Goal: Task Accomplishment & Management: Manage account settings

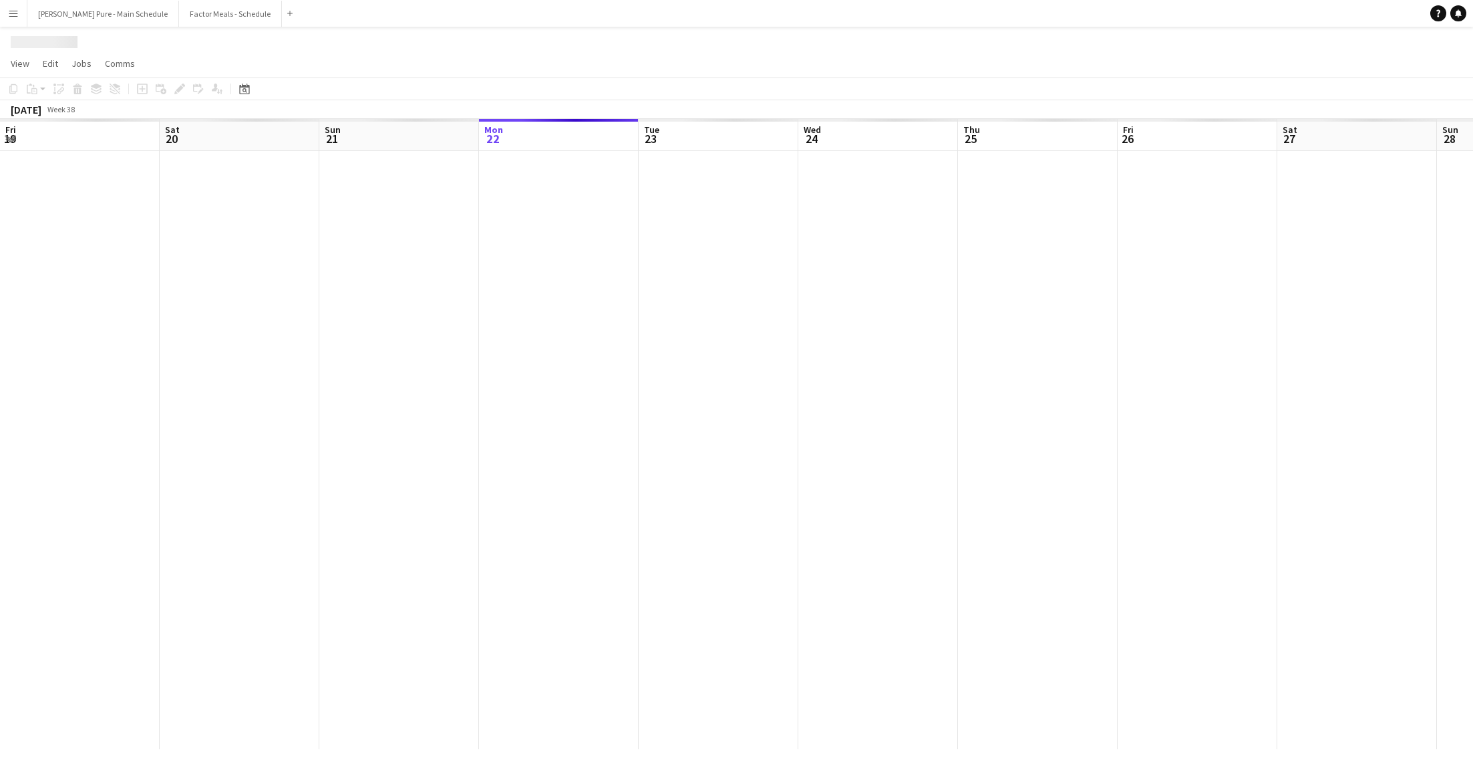
scroll to position [0, 319]
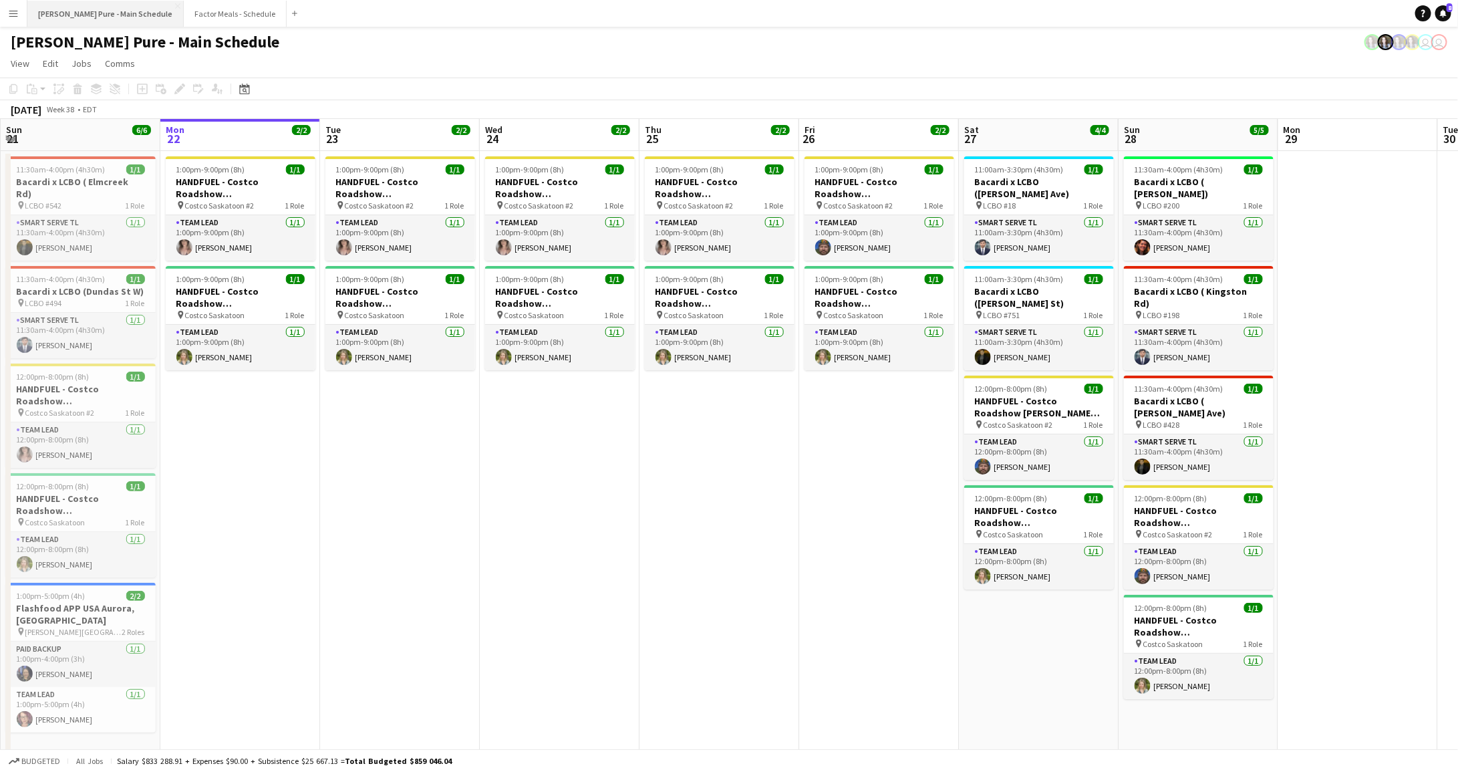
click at [85, 13] on button "[PERSON_NAME] Pure - Main Schedule Close" at bounding box center [105, 14] width 156 height 26
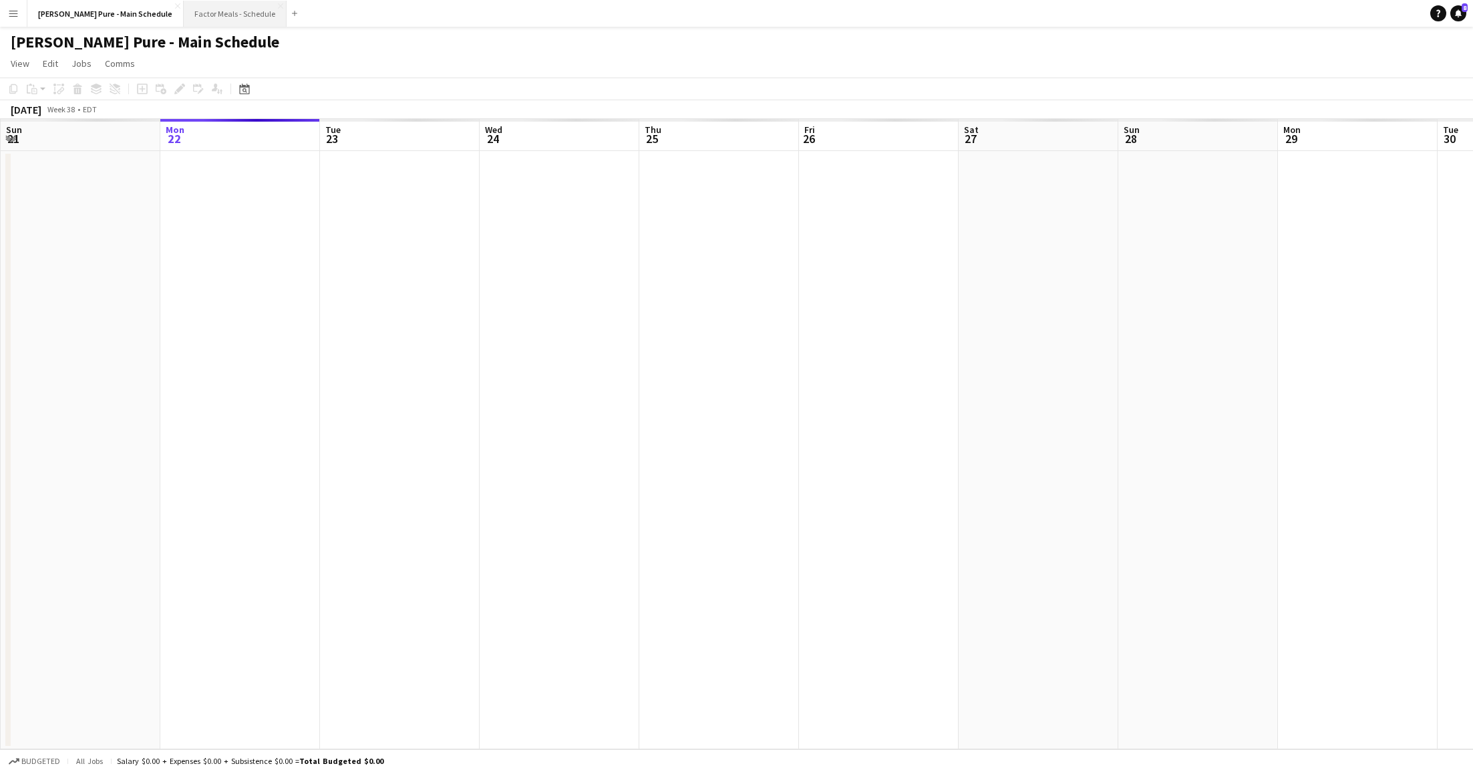
click at [184, 7] on button "Factor Meals - Schedule Close" at bounding box center [235, 14] width 103 height 26
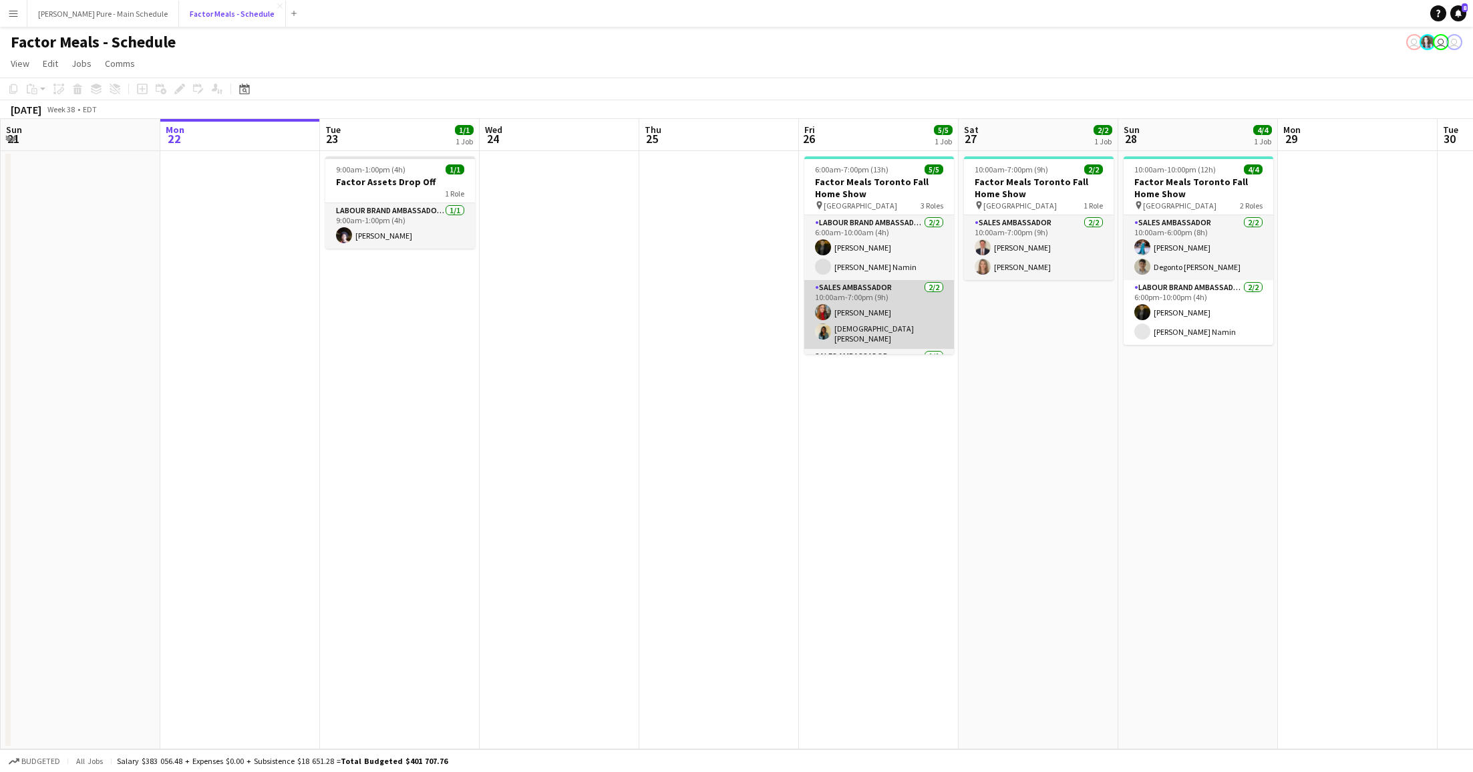
scroll to position [35, 0]
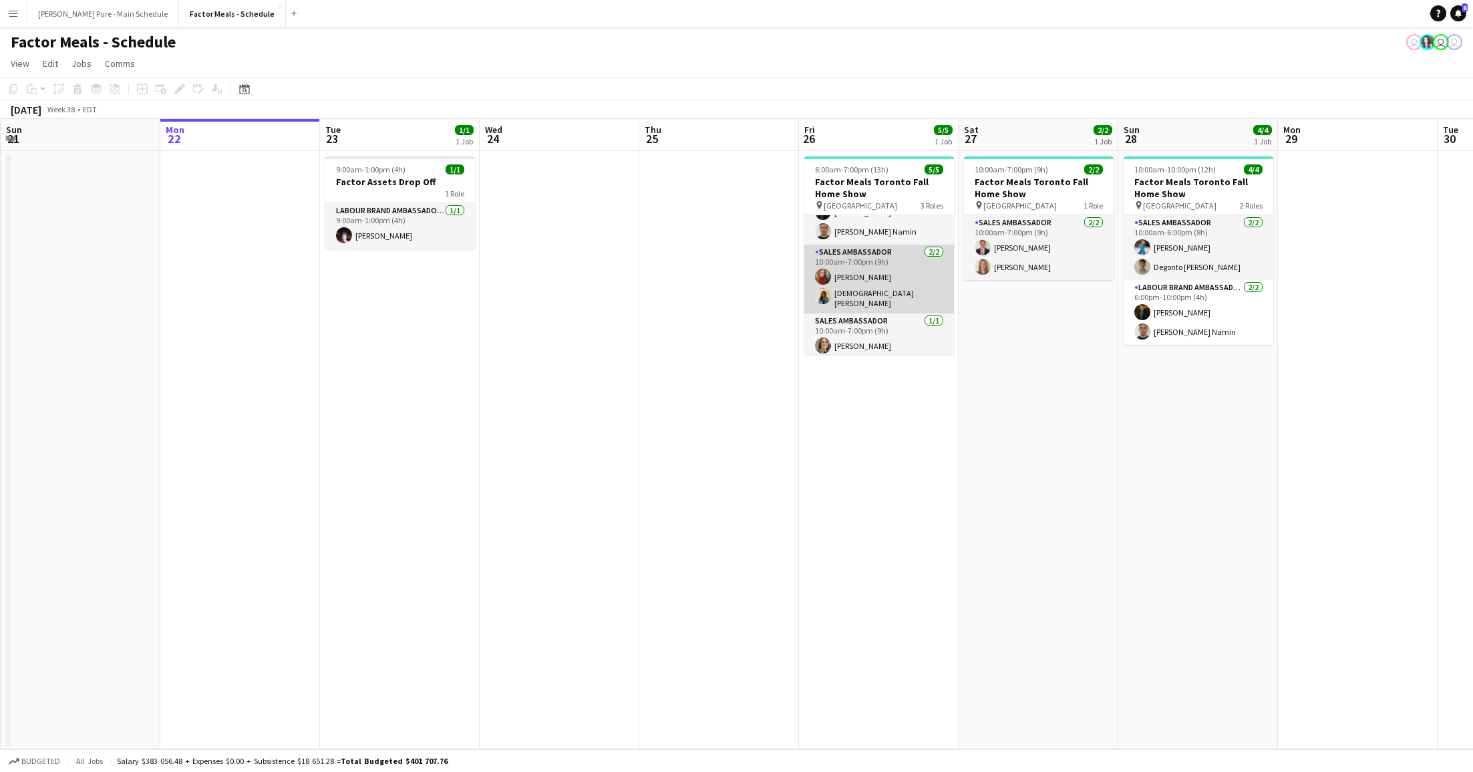
click at [877, 272] on app-card-role "Sales Ambassador [DATE] 10:00am-7:00pm (9h) [PERSON_NAME] Mishnah [PERSON_NAME]" at bounding box center [879, 279] width 150 height 69
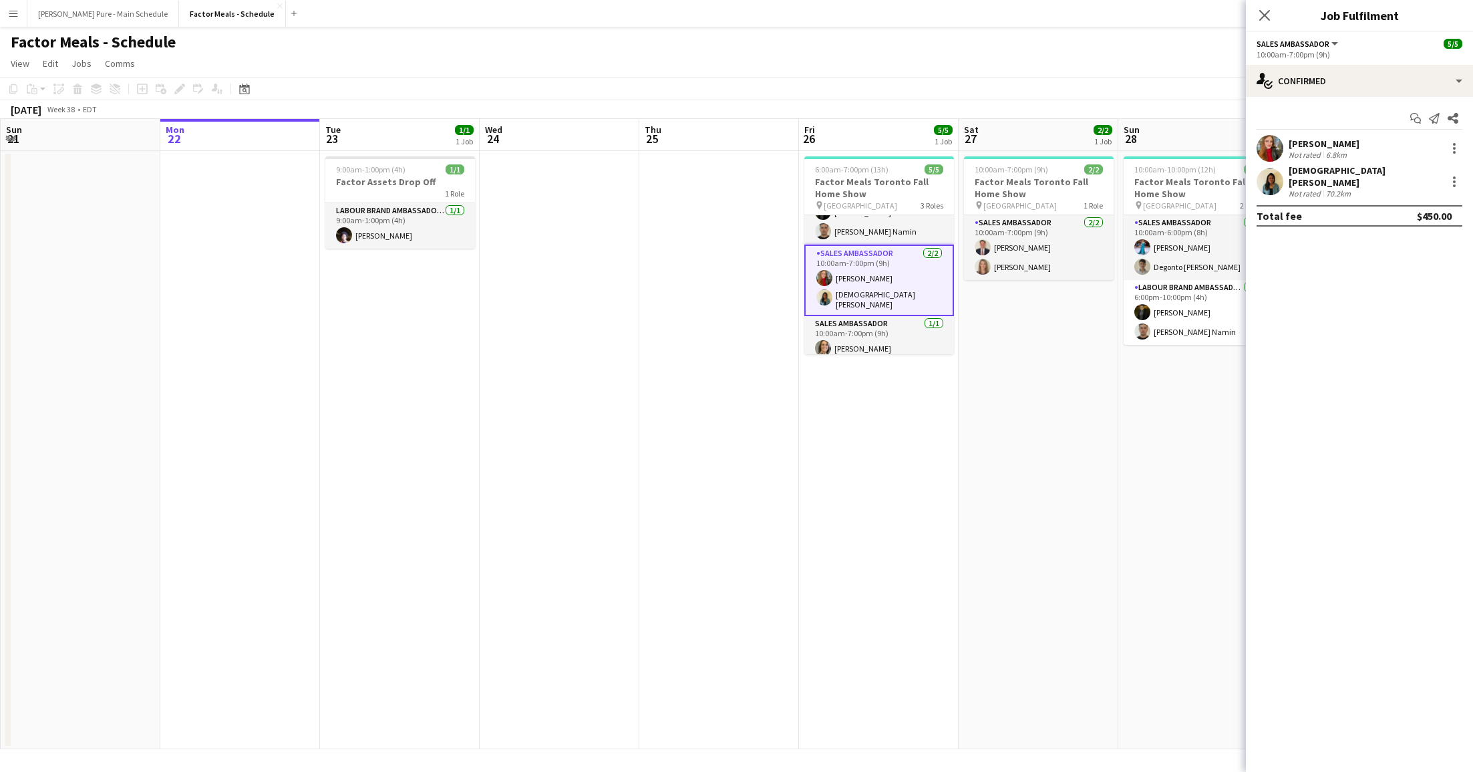
click at [1291, 140] on div "[PERSON_NAME]" at bounding box center [1324, 144] width 71 height 12
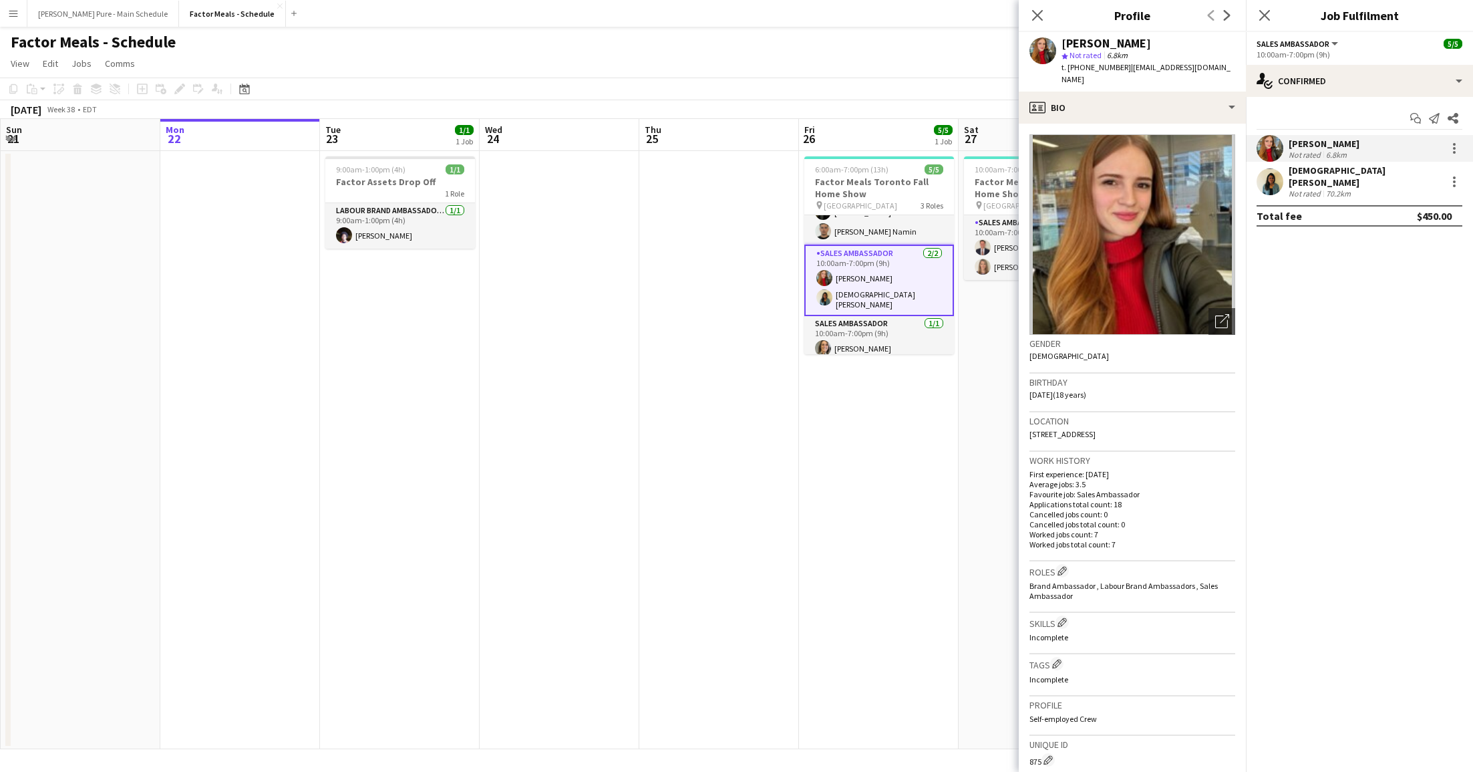
drag, startPoint x: 1062, startPoint y: 45, endPoint x: 1195, endPoint y: 46, distance: 132.3
click at [1195, 46] on div "[PERSON_NAME]" at bounding box center [1149, 43] width 174 height 12
copy div "[PERSON_NAME]"
click at [1326, 178] on div "[DEMOGRAPHIC_DATA] [PERSON_NAME]" at bounding box center [1365, 176] width 152 height 24
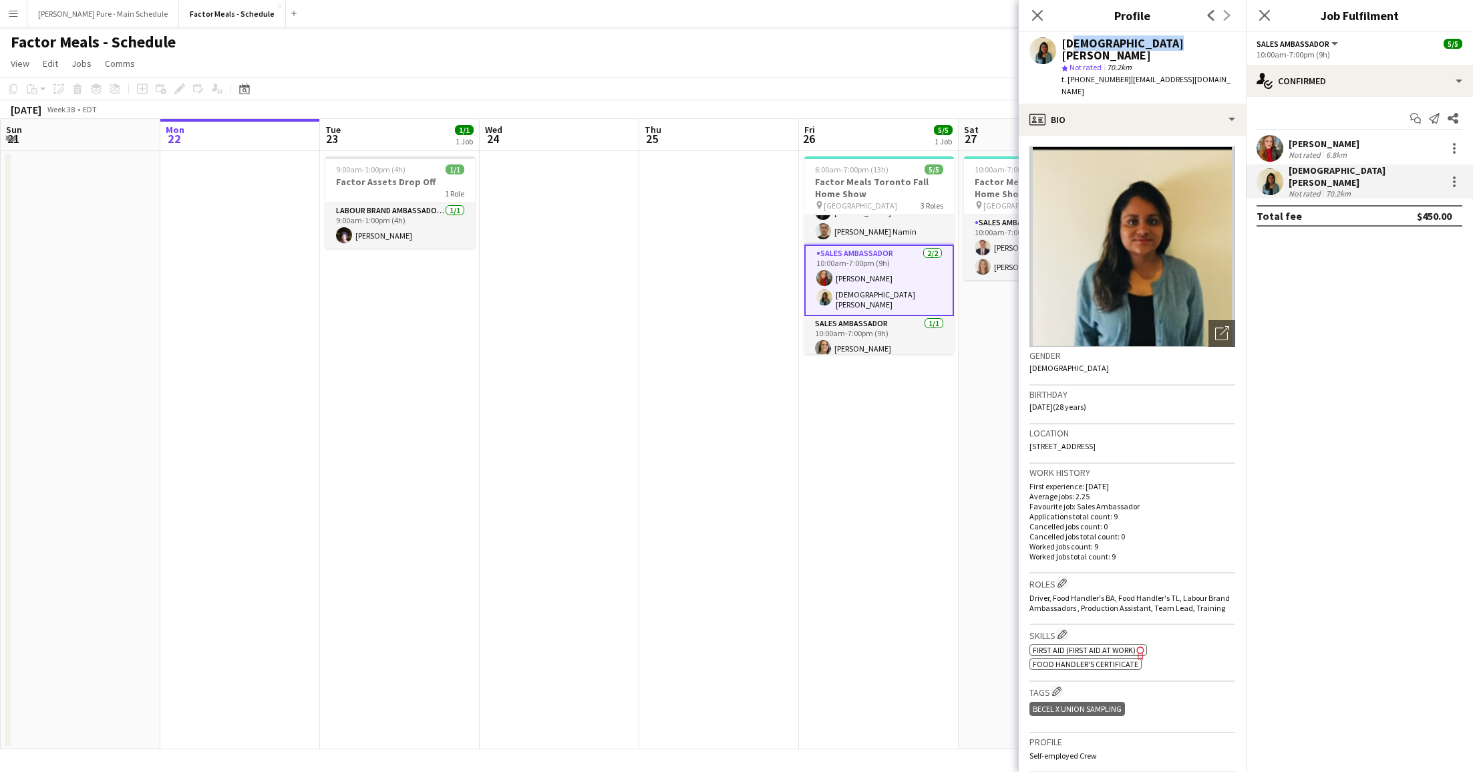
drag, startPoint x: 1067, startPoint y: 46, endPoint x: 1169, endPoint y: 45, distance: 101.6
click at [1169, 45] on div "[DEMOGRAPHIC_DATA] [PERSON_NAME]" at bounding box center [1149, 49] width 174 height 24
drag, startPoint x: 1174, startPoint y: 45, endPoint x: 1046, endPoint y: 44, distance: 127.6
click at [1046, 44] on div "[DEMOGRAPHIC_DATA] [PERSON_NAME] star Not rated 70.2km t. [PHONE_NUMBER] | [EMA…" at bounding box center [1132, 67] width 227 height 71
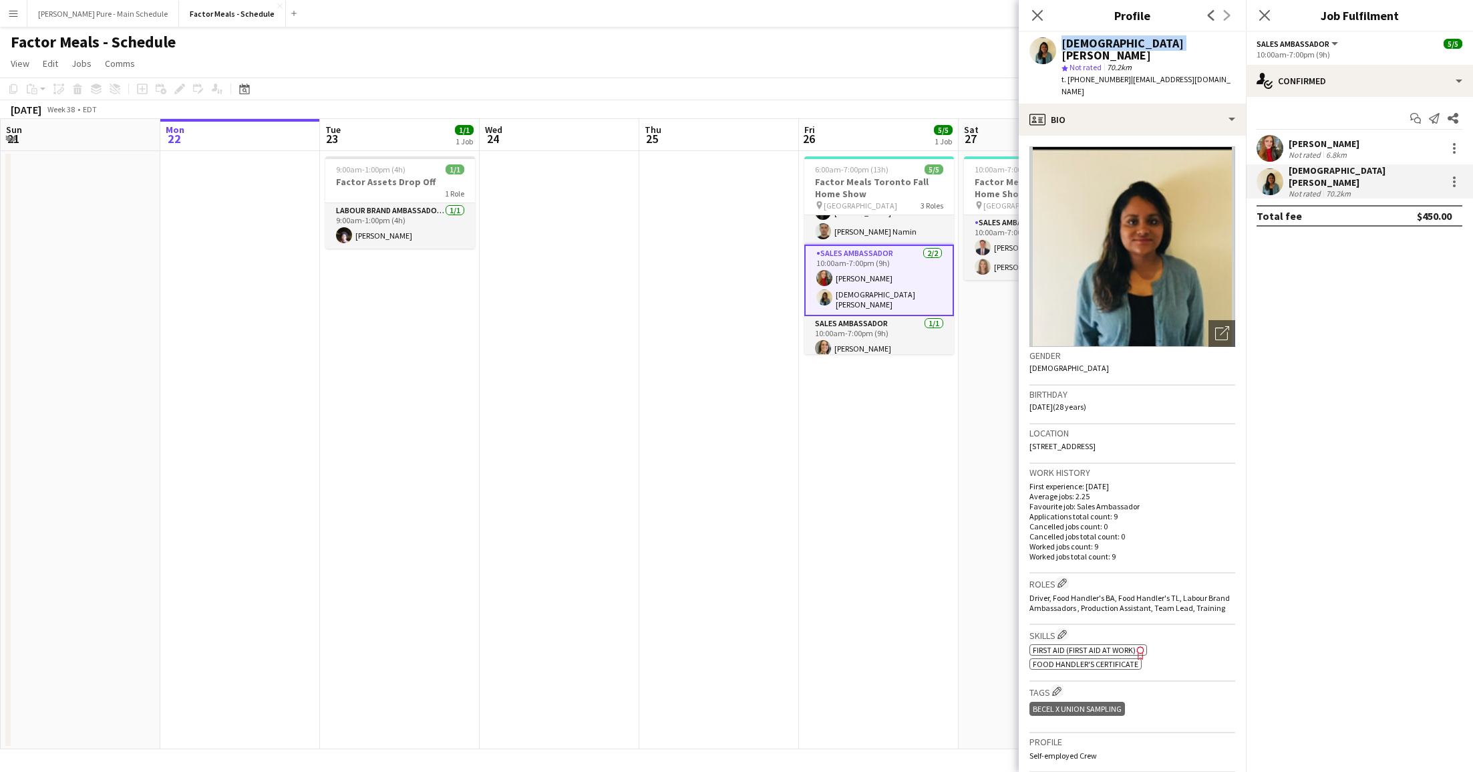
copy div "[DEMOGRAPHIC_DATA] [PERSON_NAME]"
drag, startPoint x: 1121, startPoint y: 66, endPoint x: 1240, endPoint y: 67, distance: 118.9
click at [1240, 67] on div "[DEMOGRAPHIC_DATA] [PERSON_NAME] star Not rated 70.2km t. [PHONE_NUMBER] | [EMA…" at bounding box center [1132, 67] width 227 height 71
copy span "[EMAIL_ADDRESS][DOMAIN_NAME]"
click at [1046, 21] on div "Close pop-in" at bounding box center [1037, 15] width 37 height 31
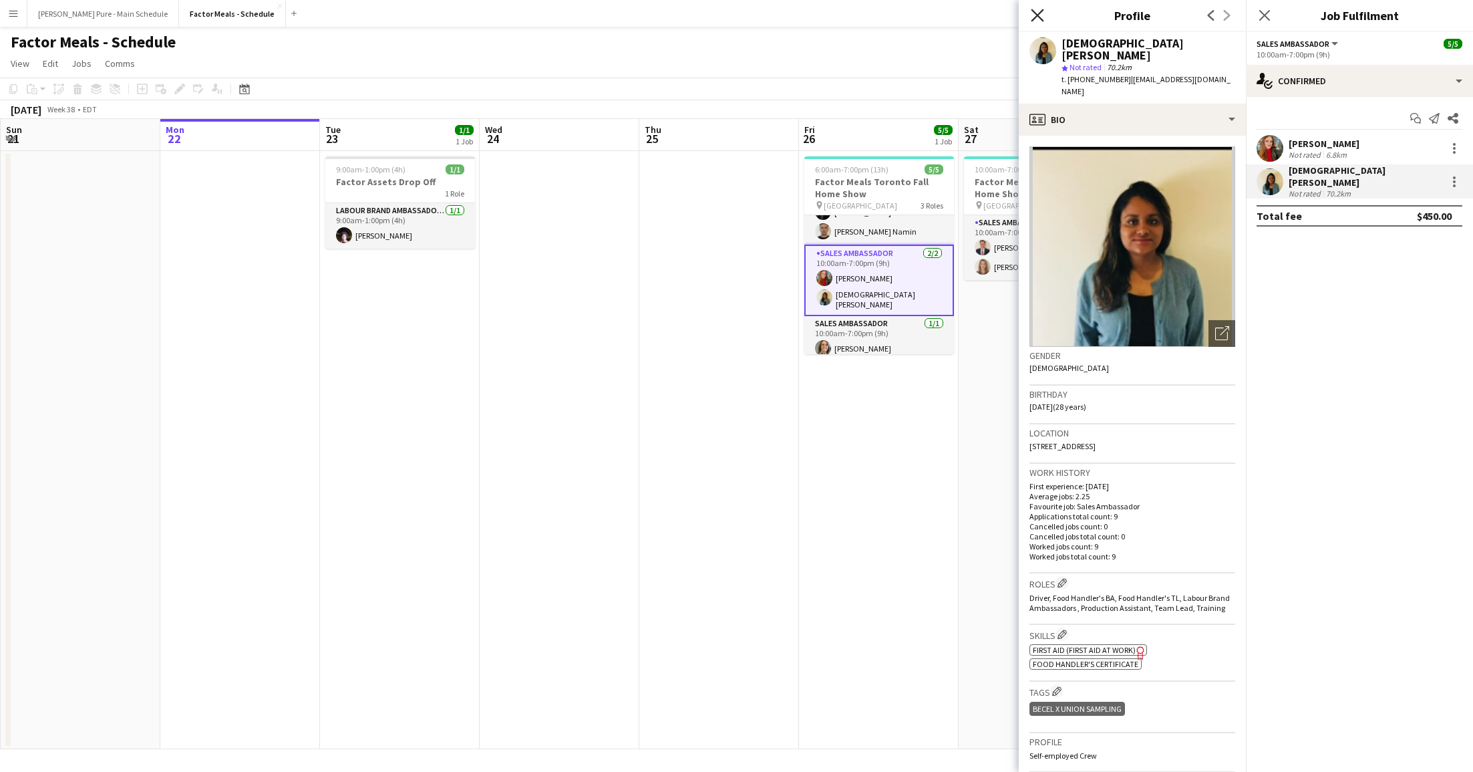
click at [1034, 13] on icon "Close pop-in" at bounding box center [1037, 15] width 13 height 13
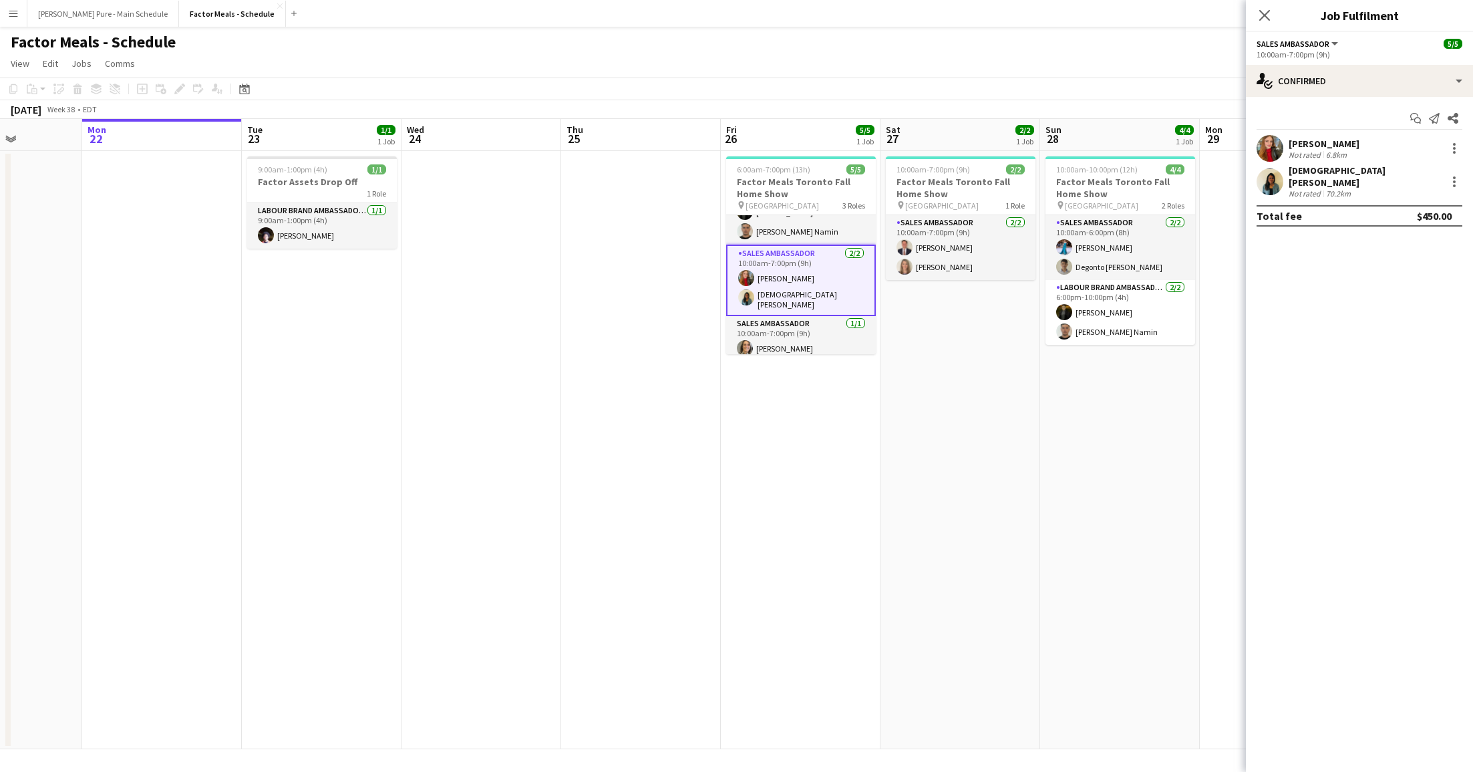
scroll to position [0, 401]
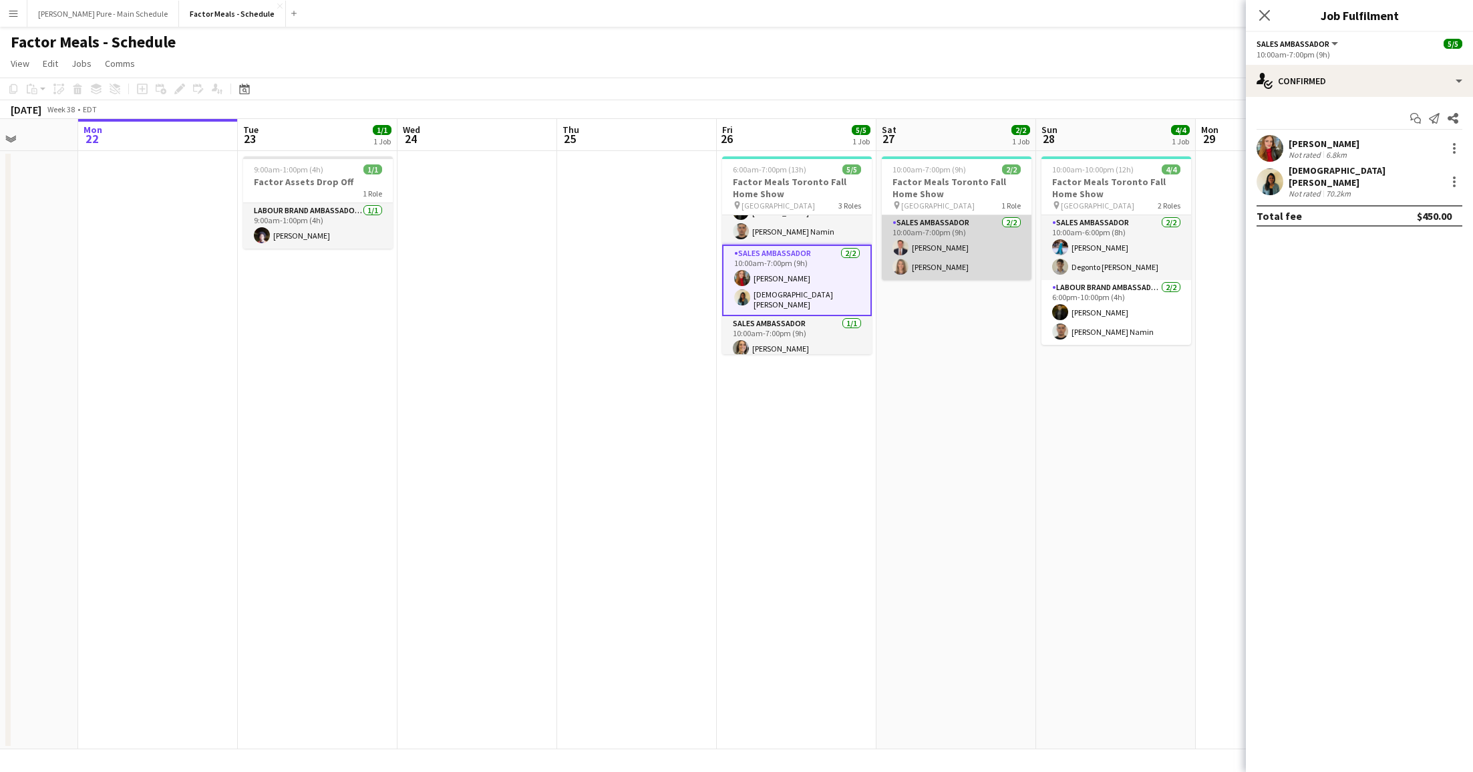
click at [930, 265] on app-card-role "Sales Ambassador [DATE] 10:00am-7:00pm (9h) [PERSON_NAME] [PERSON_NAME]" at bounding box center [957, 247] width 150 height 65
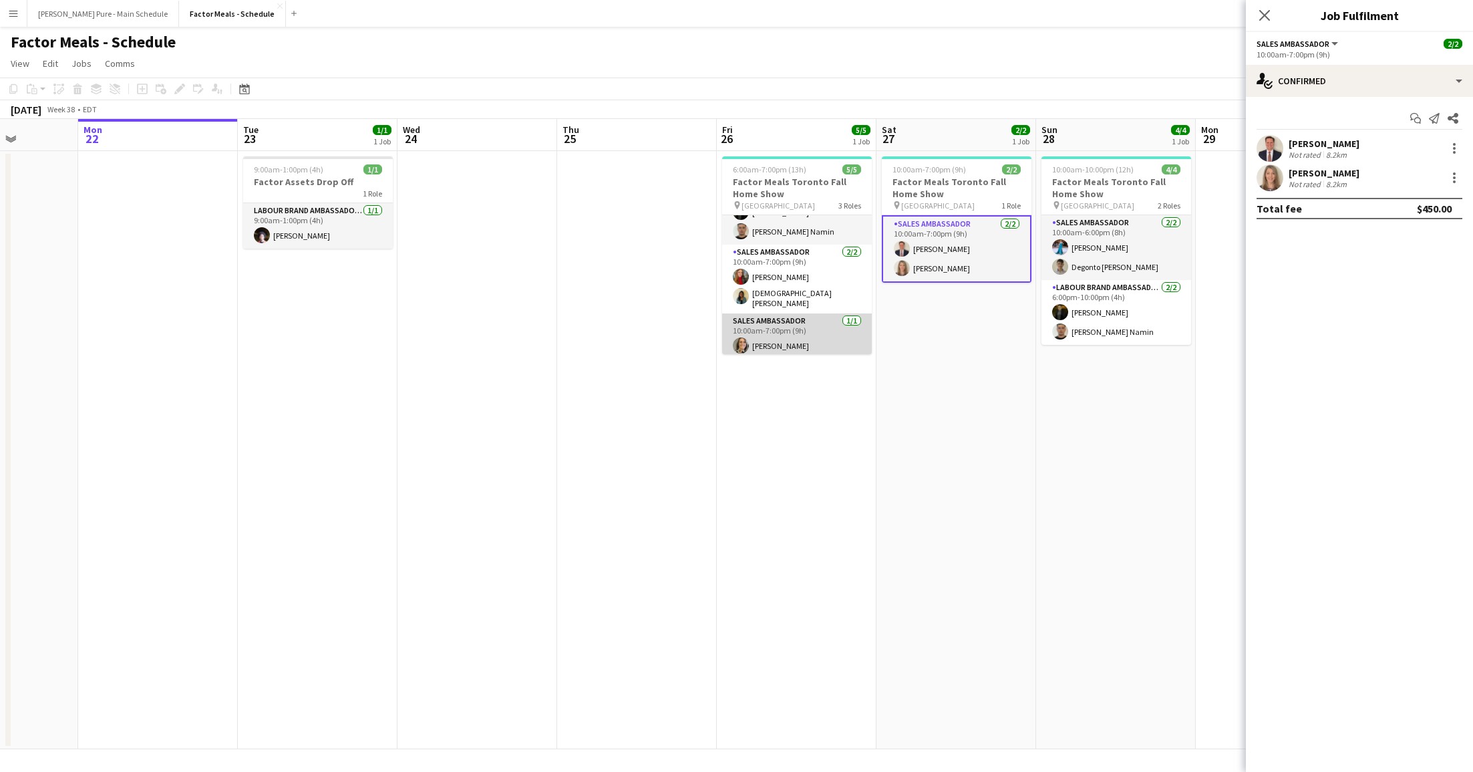
click at [792, 344] on app-card-role "Sales Ambassador [DATE] 10:00am-7:00pm (9h) [PERSON_NAME]" at bounding box center [797, 335] width 150 height 45
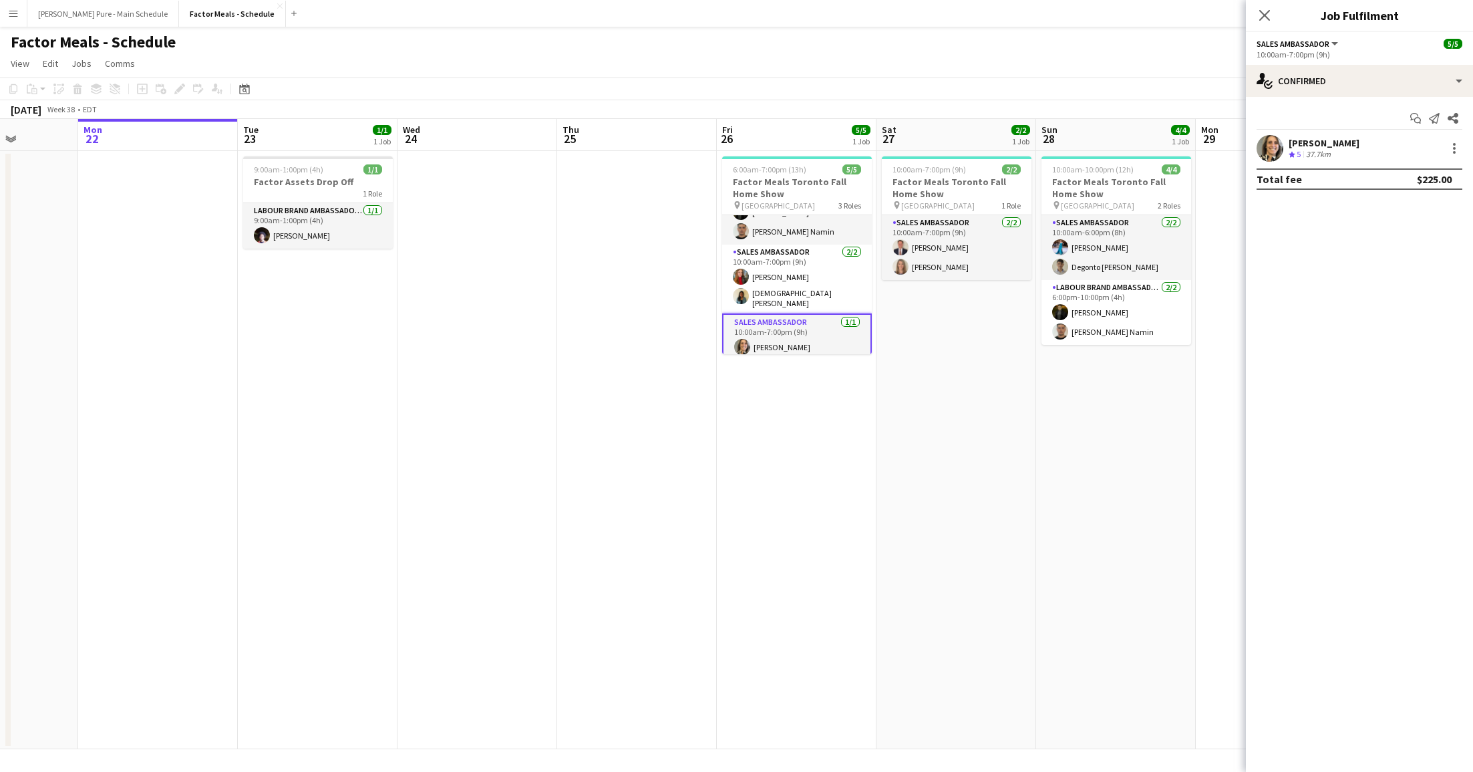
click at [1272, 156] on app-user-avatar at bounding box center [1270, 148] width 27 height 27
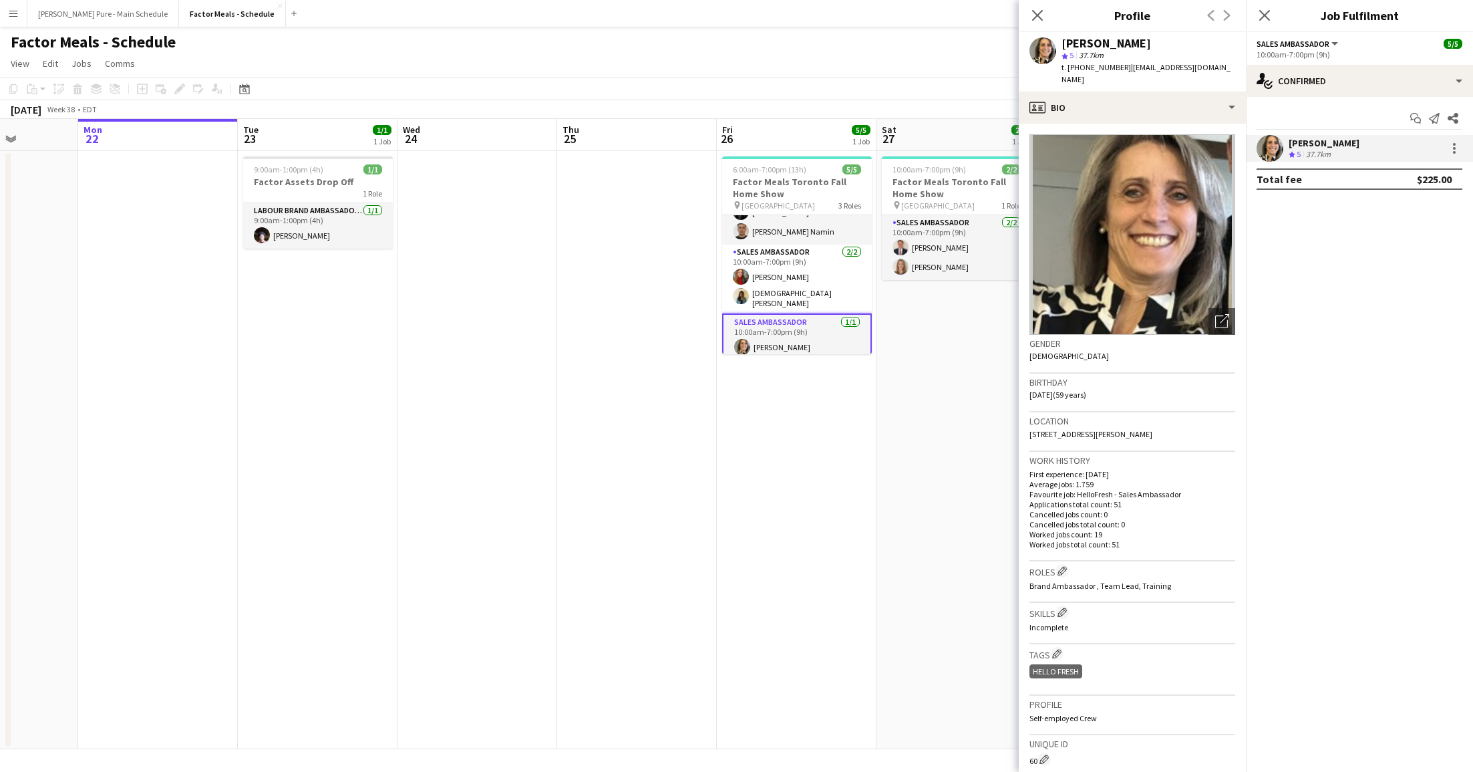
drag, startPoint x: 1066, startPoint y: 43, endPoint x: 1137, endPoint y: 47, distance: 71.6
click at [1137, 47] on div "[PERSON_NAME]" at bounding box center [1149, 43] width 174 height 12
click at [1142, 46] on div "[PERSON_NAME]" at bounding box center [1149, 43] width 174 height 12
drag, startPoint x: 1137, startPoint y: 44, endPoint x: 1060, endPoint y: 44, distance: 76.8
click at [1060, 44] on div "[PERSON_NAME] star 5 37.7km t. [PHONE_NUMBER] | [EMAIL_ADDRESS][DOMAIN_NAME]" at bounding box center [1132, 61] width 227 height 59
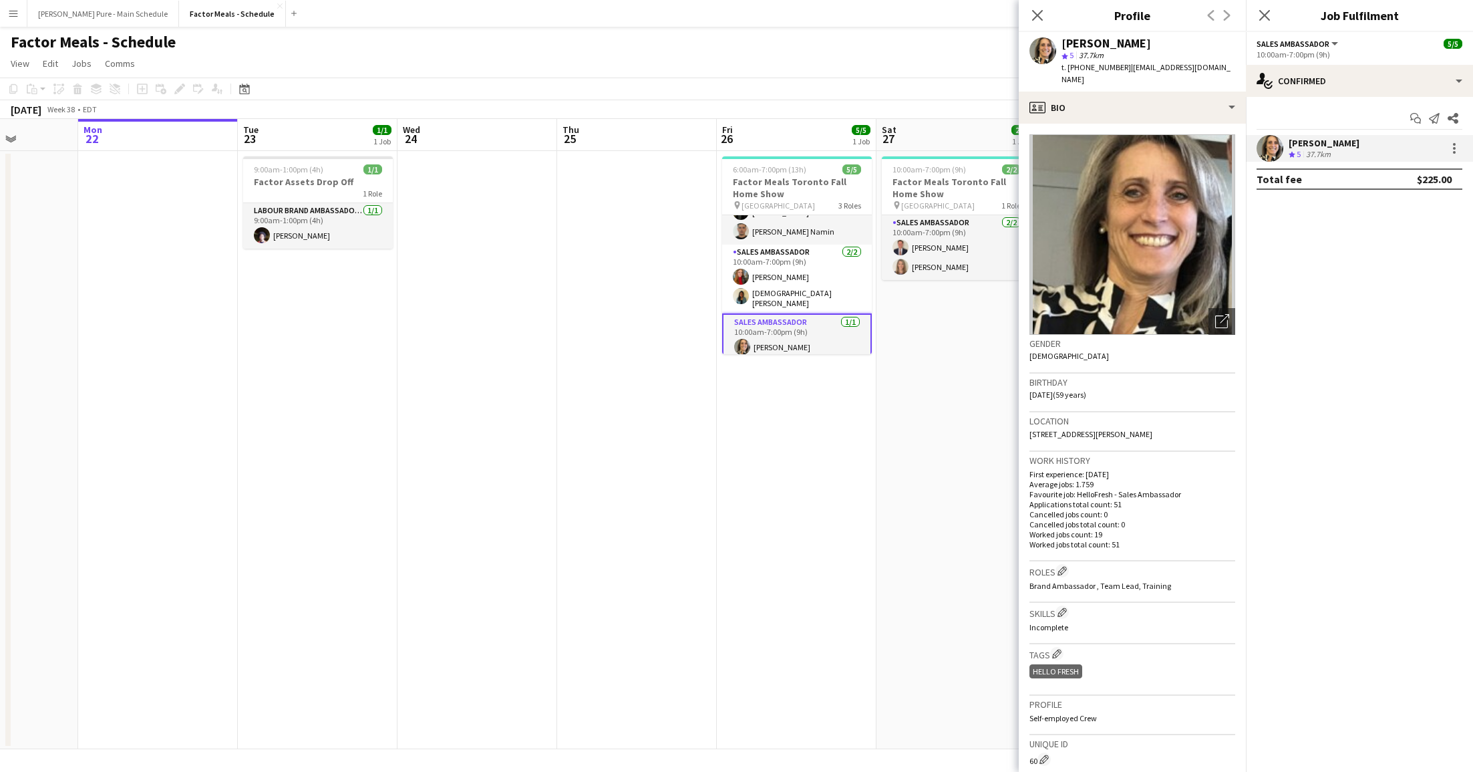
copy div "[PERSON_NAME]"
click at [950, 239] on app-card-role "Sales Ambassador [DATE] 10:00am-7:00pm (9h) [PERSON_NAME] [PERSON_NAME]" at bounding box center [957, 247] width 150 height 65
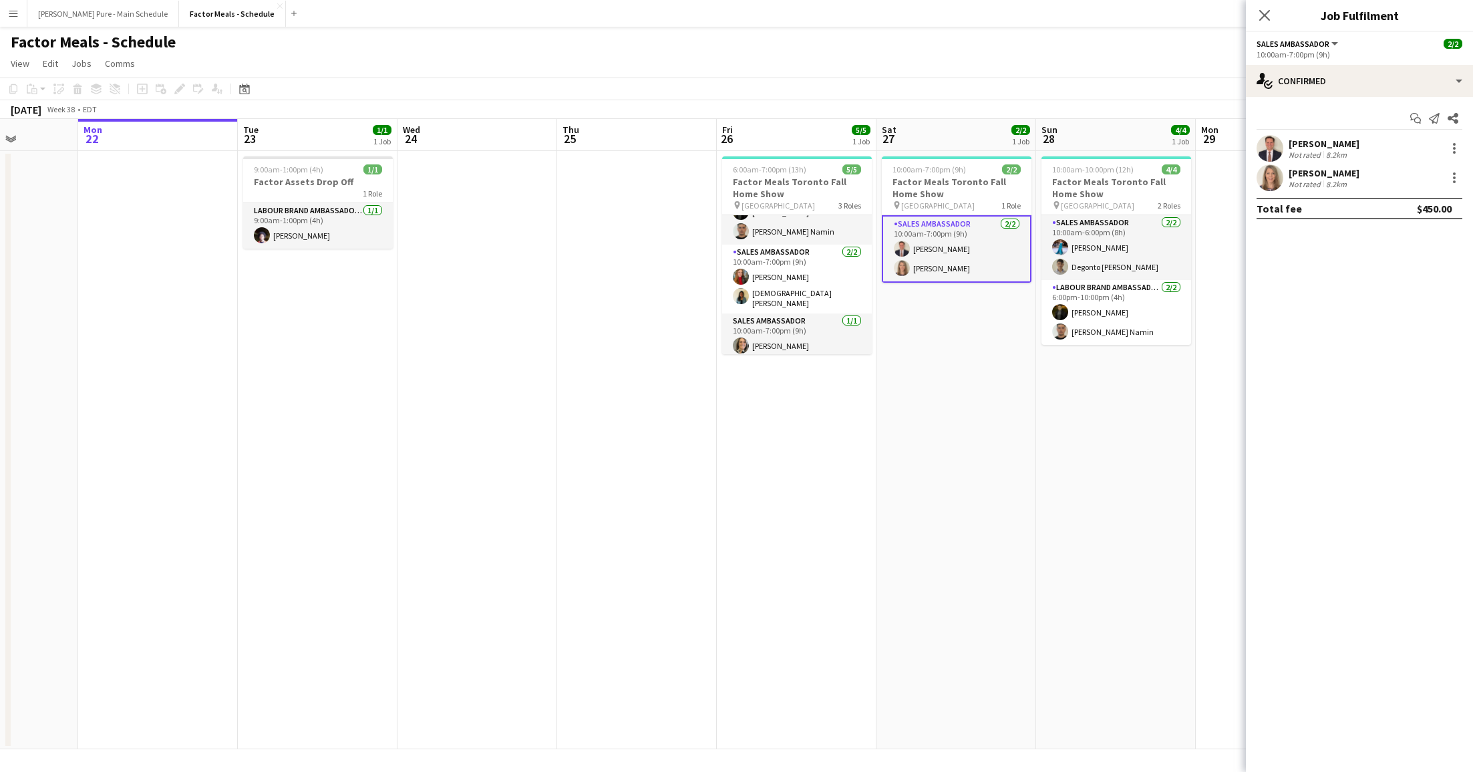
click at [1309, 151] on div "Not rated" at bounding box center [1306, 155] width 35 height 10
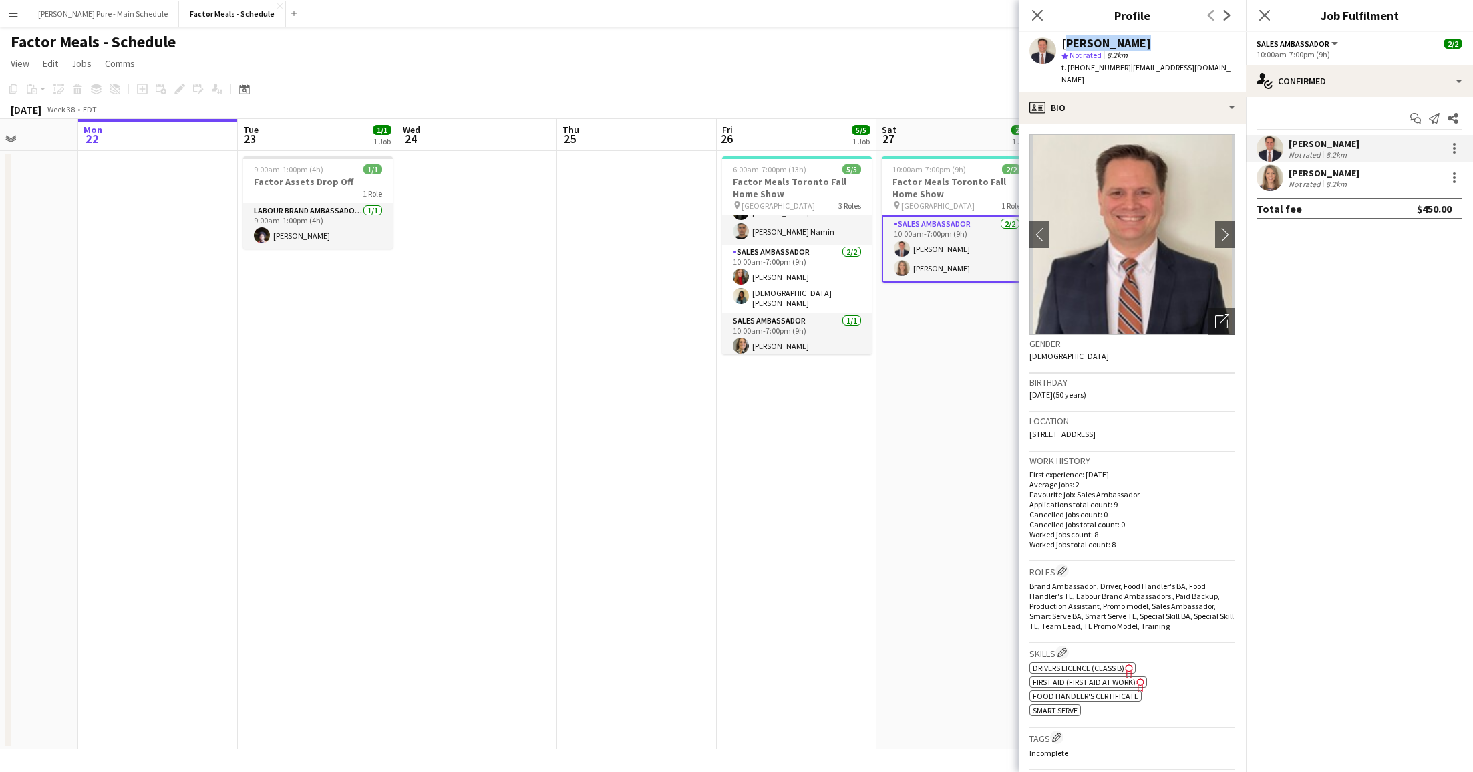
drag, startPoint x: 1063, startPoint y: 42, endPoint x: 1151, endPoint y: 44, distance: 88.2
click at [1151, 44] on div "[PERSON_NAME]" at bounding box center [1149, 43] width 174 height 12
copy div "[PERSON_NAME]"
click at [1319, 174] on div "[PERSON_NAME]" at bounding box center [1324, 173] width 71 height 12
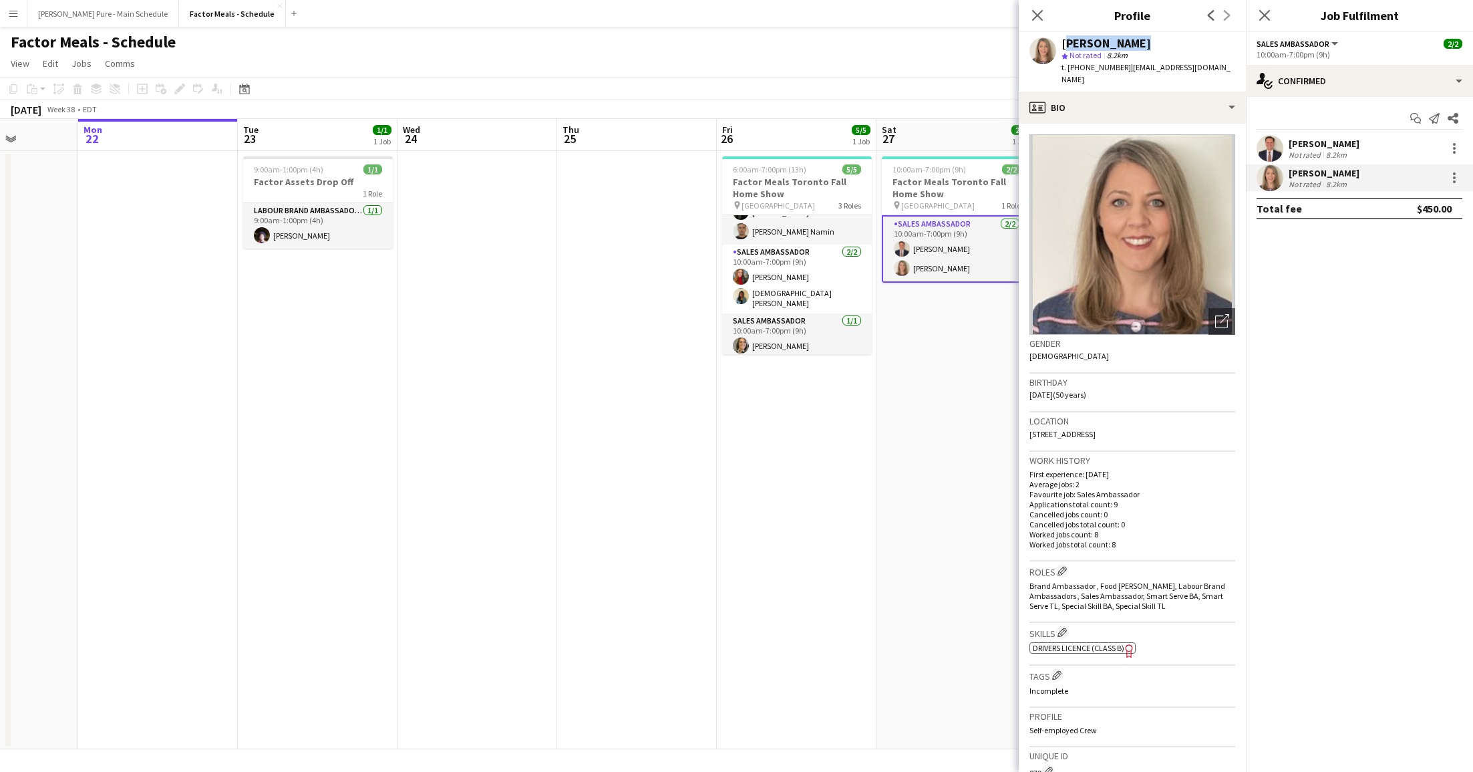
drag, startPoint x: 1073, startPoint y: 42, endPoint x: 1148, endPoint y: 45, distance: 74.9
click at [1148, 45] on div "[PERSON_NAME]" at bounding box center [1149, 43] width 174 height 12
copy div "[PERSON_NAME]"
click at [1030, 12] on app-icon "Close pop-in" at bounding box center [1037, 15] width 19 height 19
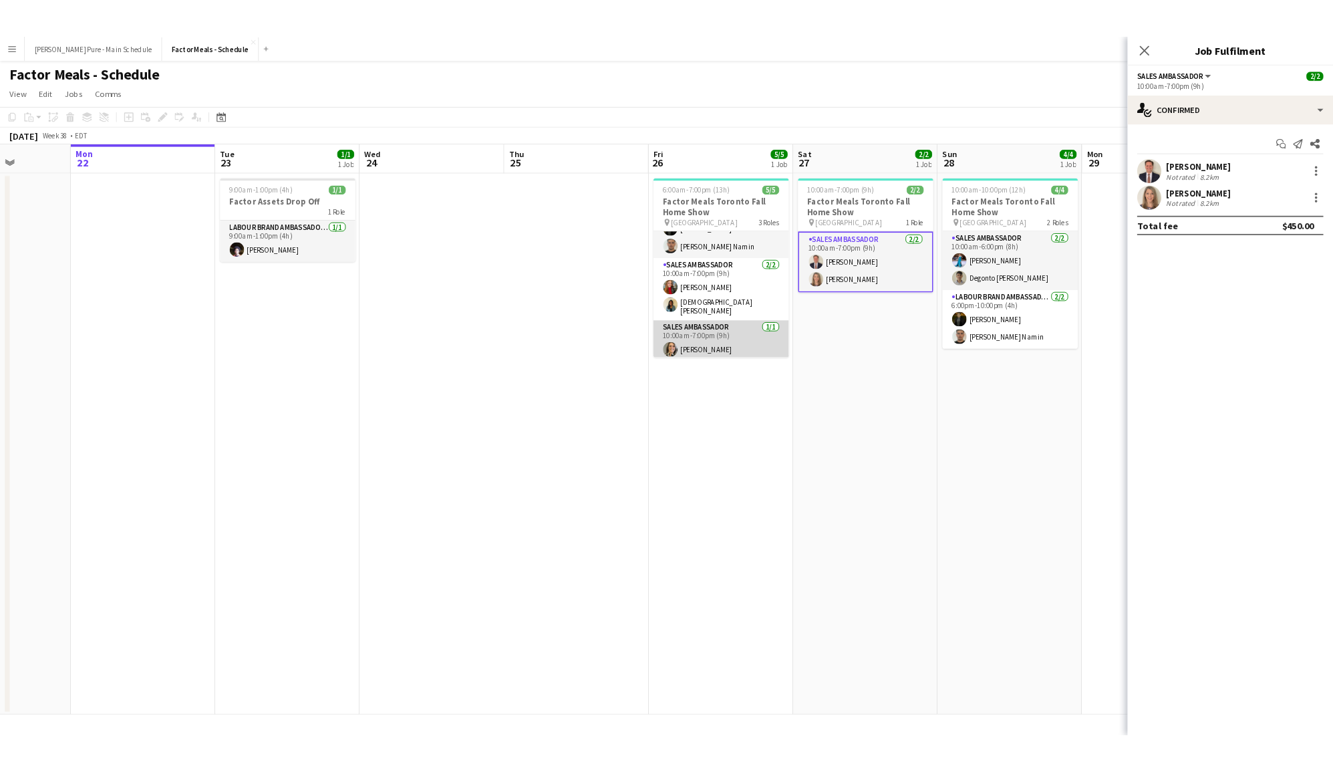
scroll to position [0, 0]
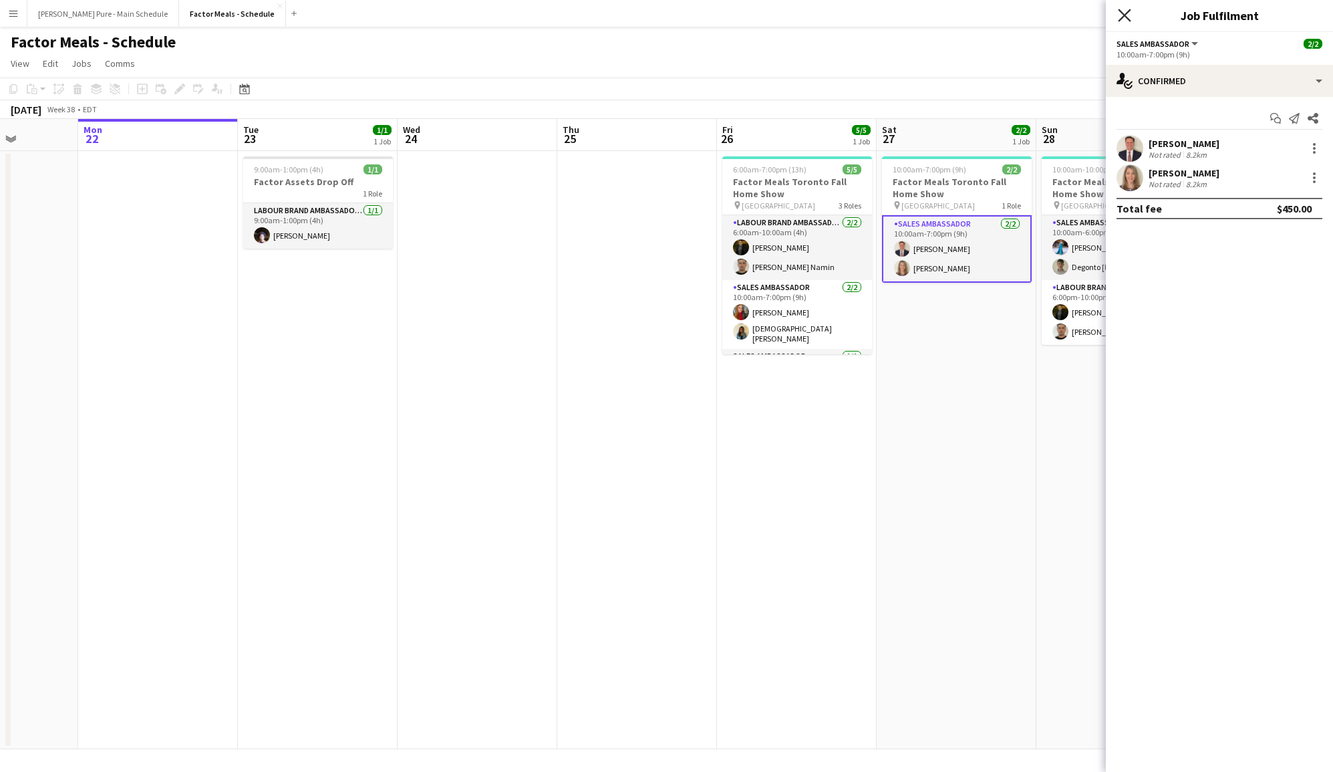
click at [1128, 15] on icon "Close pop-in" at bounding box center [1124, 15] width 13 height 13
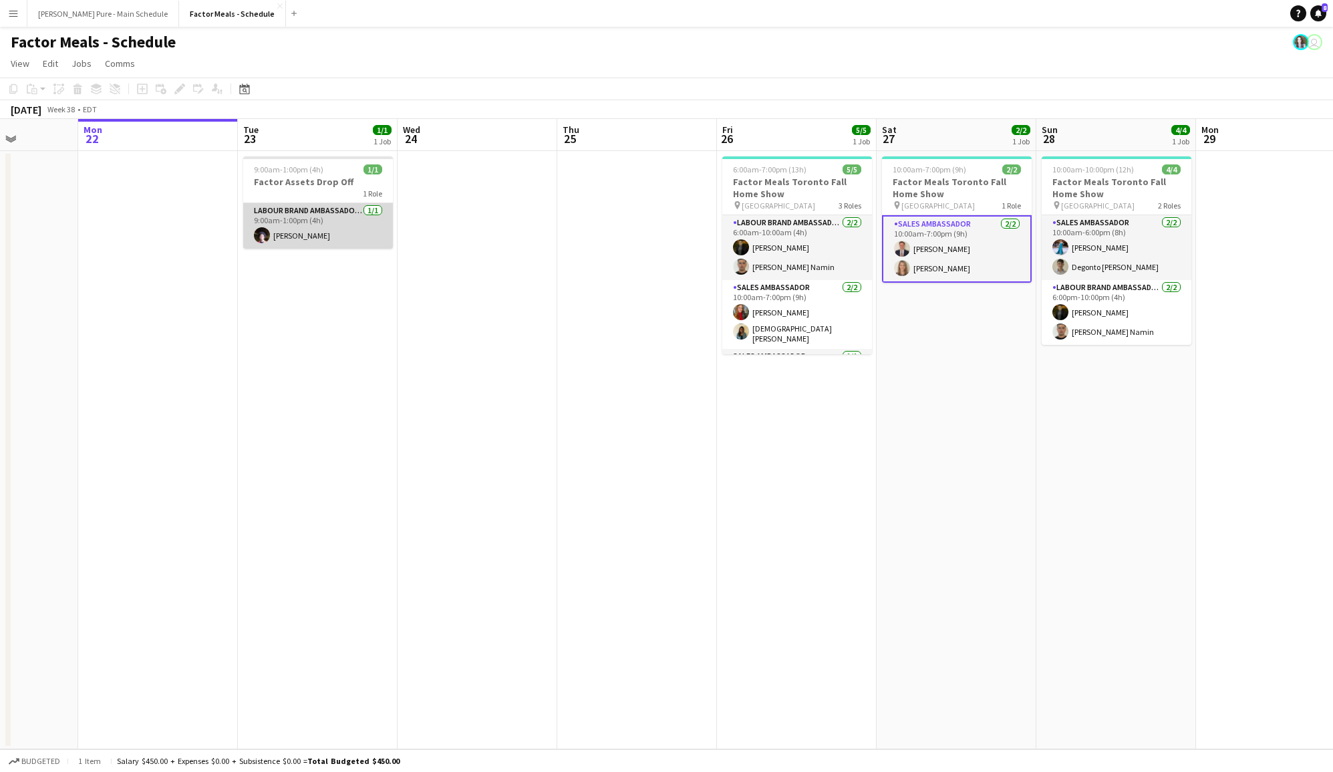
click at [321, 224] on app-card-role "Labour Brand Ambassadors [DATE] 9:00am-1:00pm (4h) [PERSON_NAME]" at bounding box center [318, 225] width 150 height 45
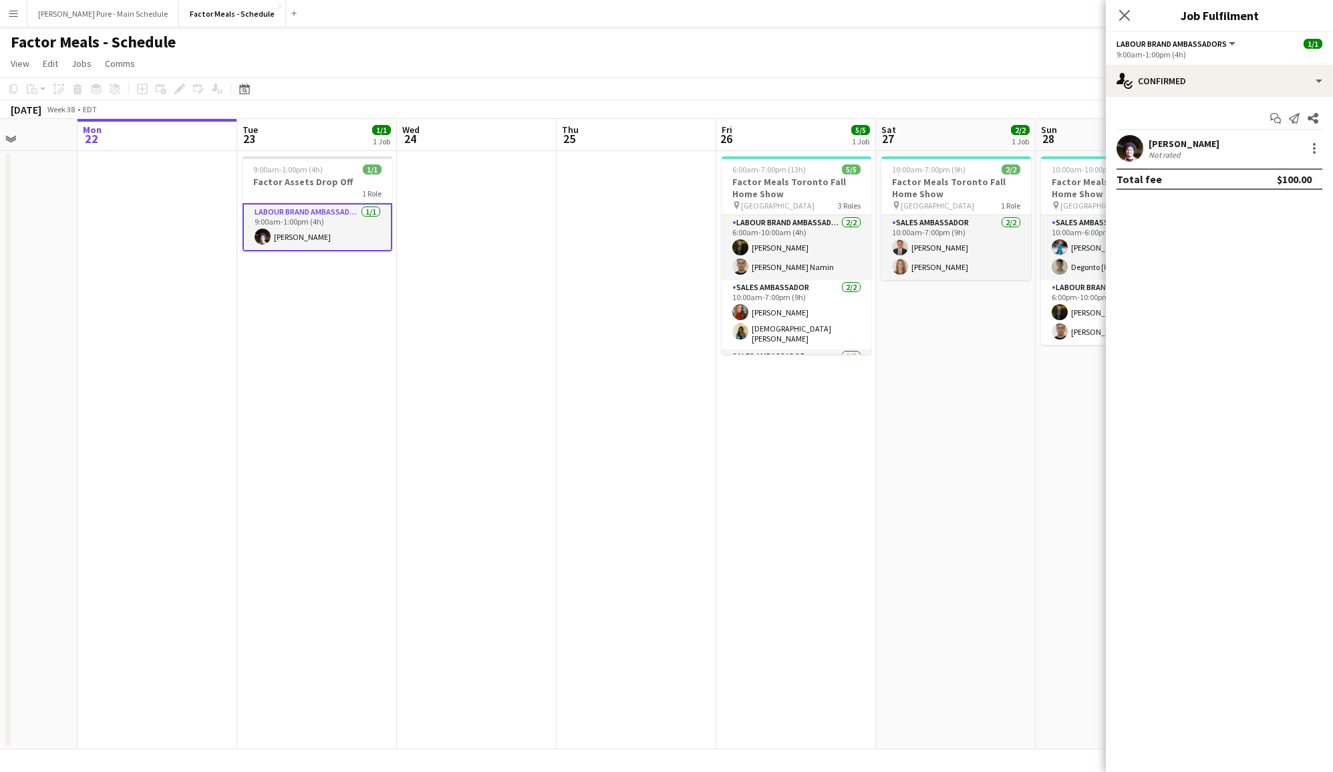
click at [1147, 143] on div "[PERSON_NAME] Not rated" at bounding box center [1219, 148] width 227 height 27
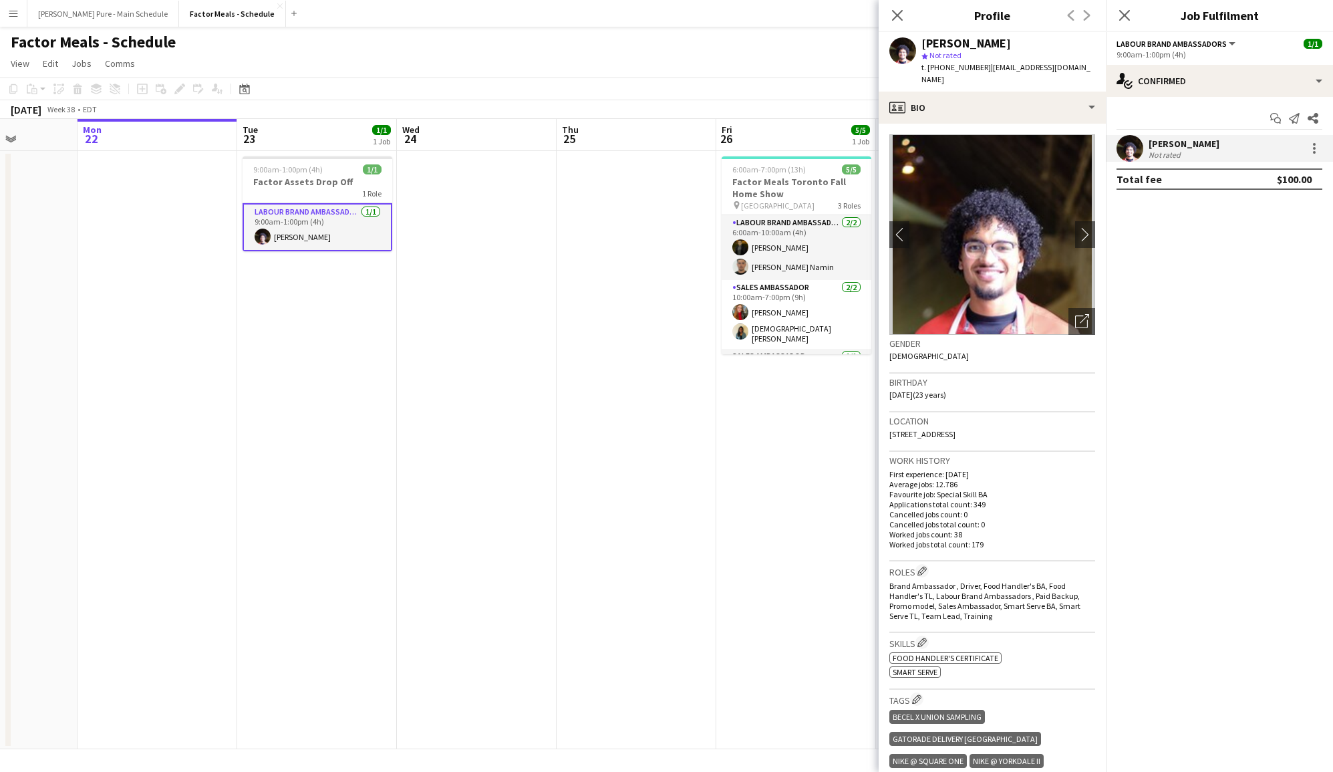
drag, startPoint x: 1002, startPoint y: 420, endPoint x: 1044, endPoint y: 420, distance: 42.1
click at [1044, 420] on div "Location [STREET_ADDRESS]" at bounding box center [992, 431] width 206 height 39
drag, startPoint x: 1032, startPoint y: 418, endPoint x: 1001, endPoint y: 419, distance: 30.8
click at [1001, 419] on div "Location [STREET_ADDRESS]" at bounding box center [992, 431] width 206 height 39
copy span "L5M 0M9"
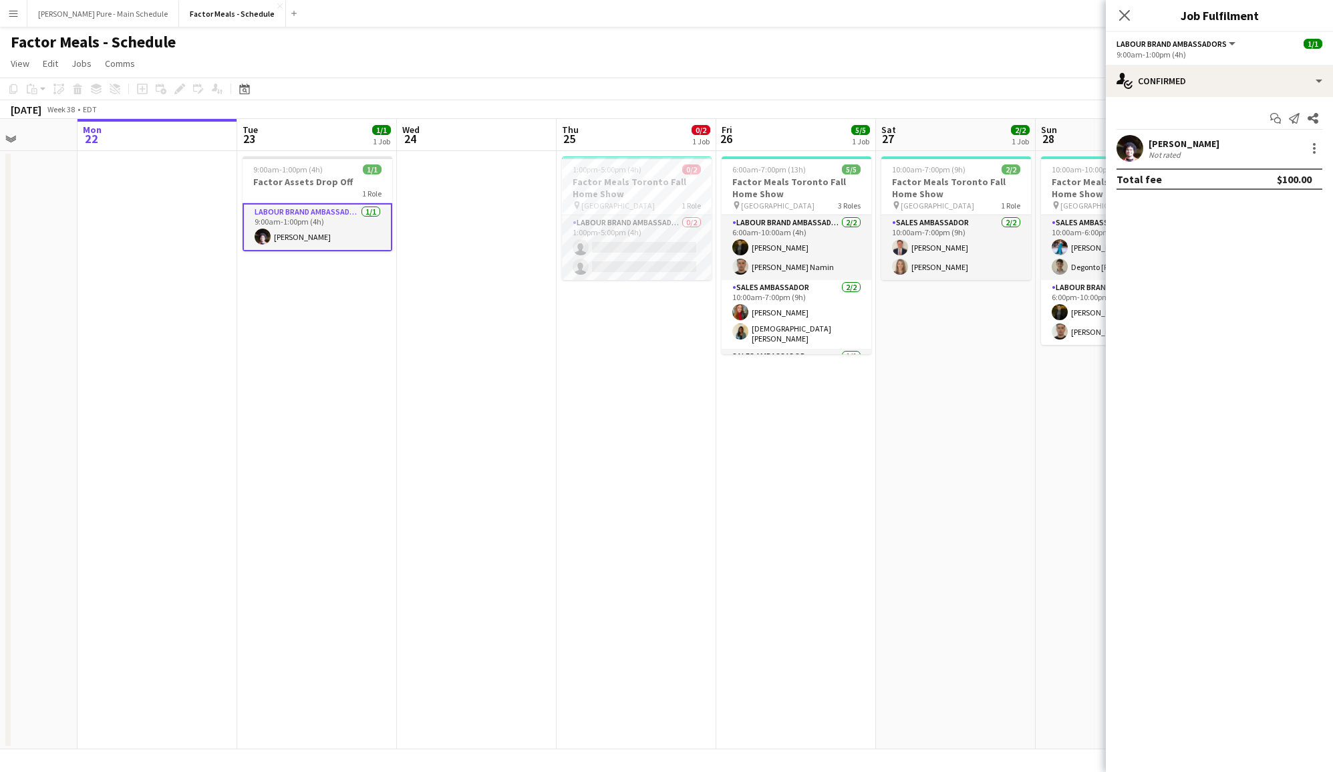
click at [1155, 164] on app-confirmed-crew "[PERSON_NAME] Not rated Total fee $100.00" at bounding box center [1219, 162] width 227 height 55
click at [1147, 152] on div "[PERSON_NAME] Not rated" at bounding box center [1219, 148] width 227 height 27
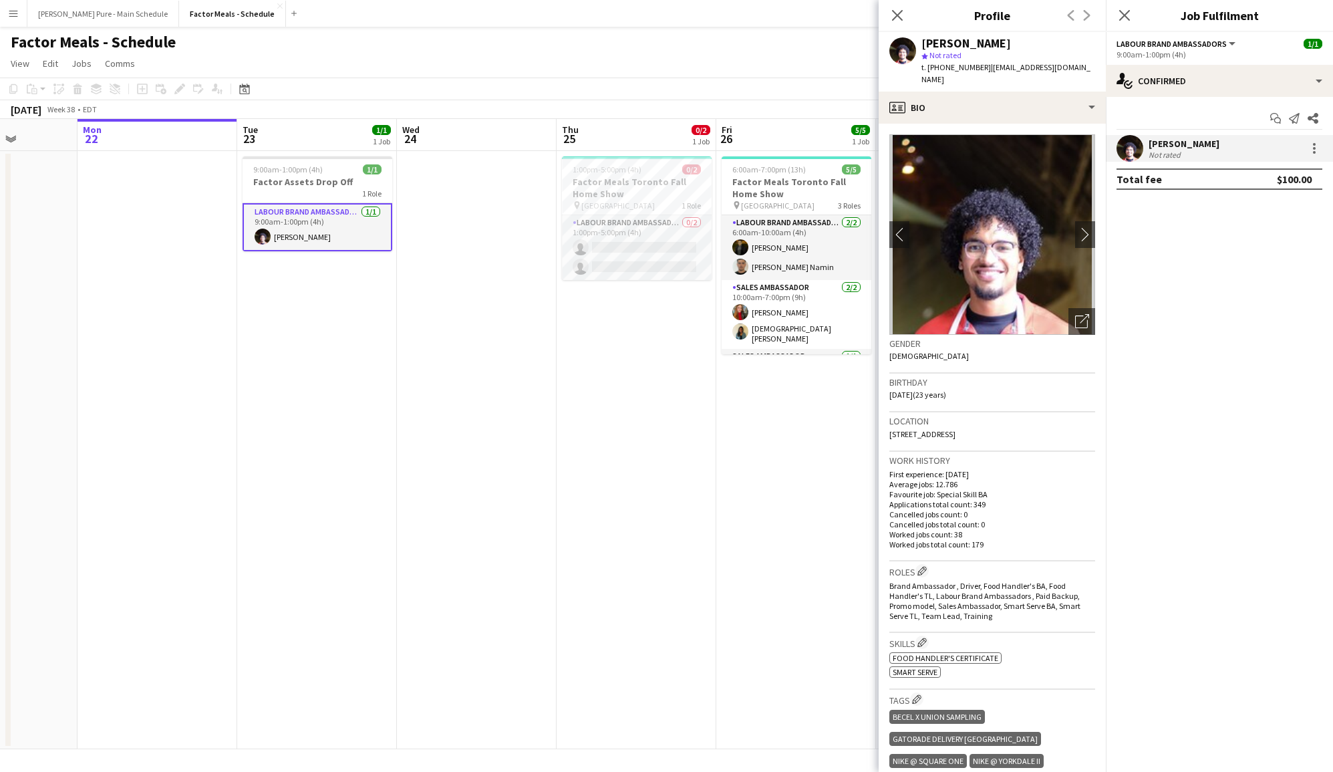
click at [943, 63] on span "t. [PHONE_NUMBER]" at bounding box center [955, 67] width 69 height 10
copy span "14372277848"
